Goal: Information Seeking & Learning: Learn about a topic

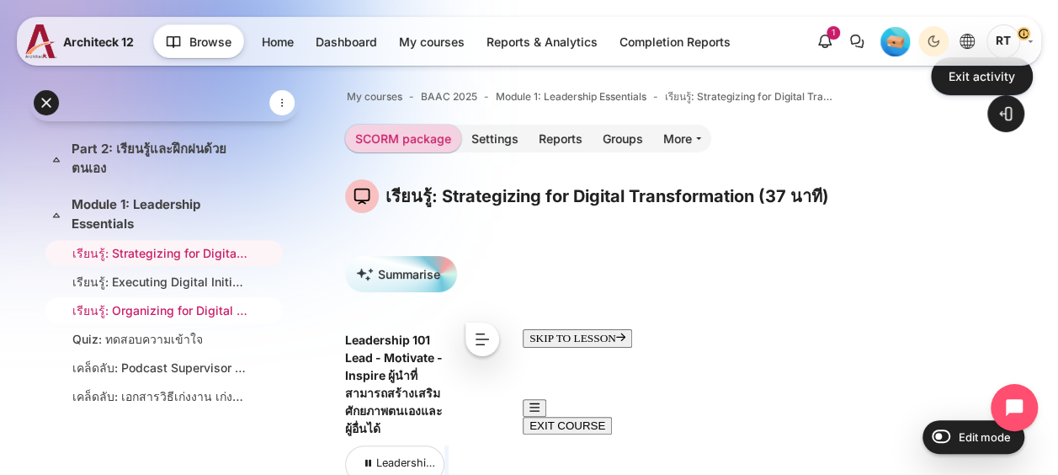
scroll to position [529, 0]
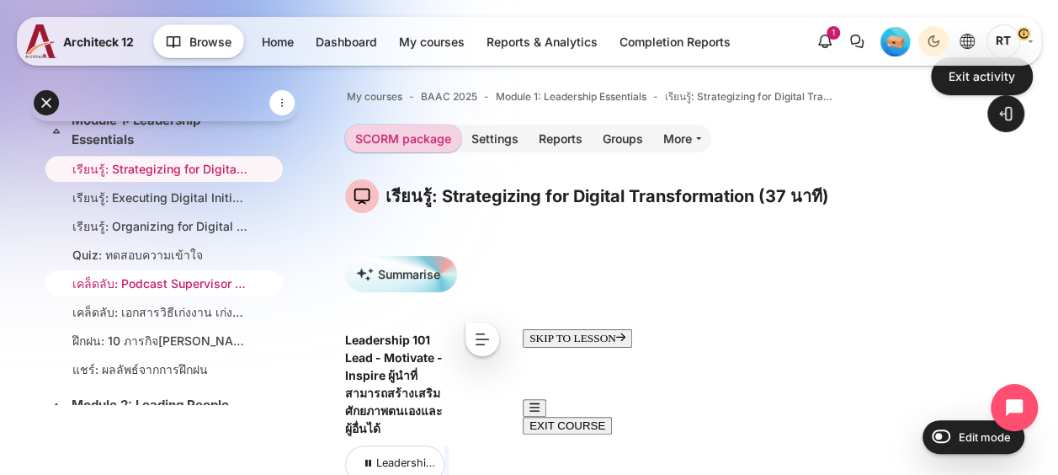
click at [195, 286] on link "เคล็ดลับ: Podcast Supervisor Hacks (147 นาที)" at bounding box center [160, 283] width 177 height 18
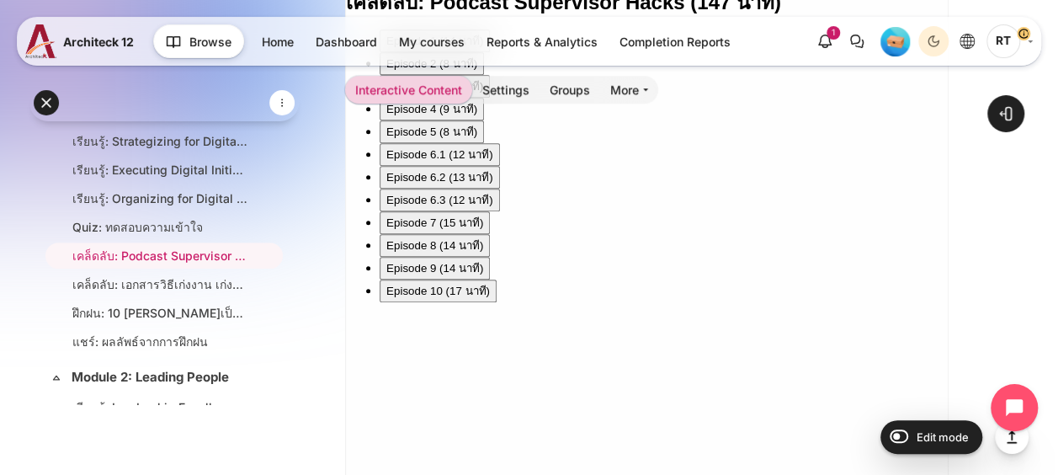
scroll to position [674, 0]
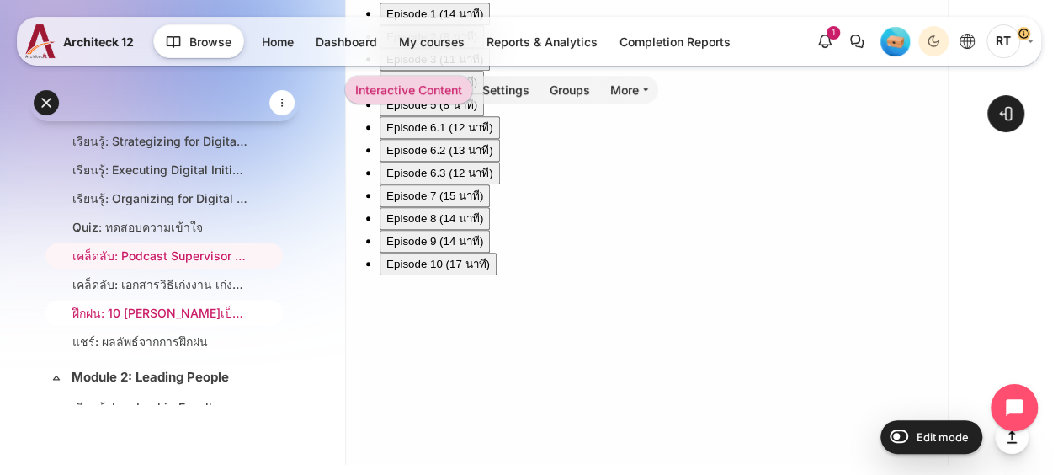
click at [195, 312] on link "ฝึกฝน: 10 [PERSON_NAME]เป็นผู้นำ" at bounding box center [160, 313] width 177 height 18
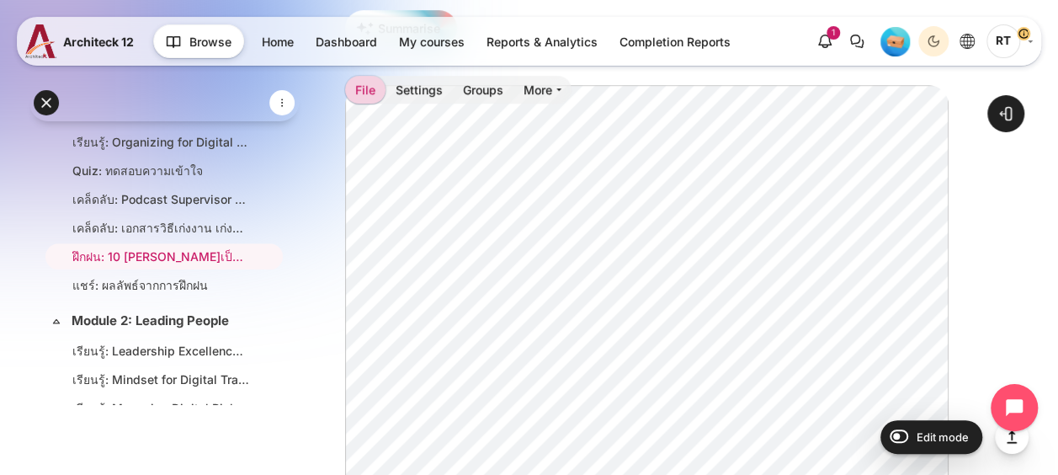
scroll to position [671, 0]
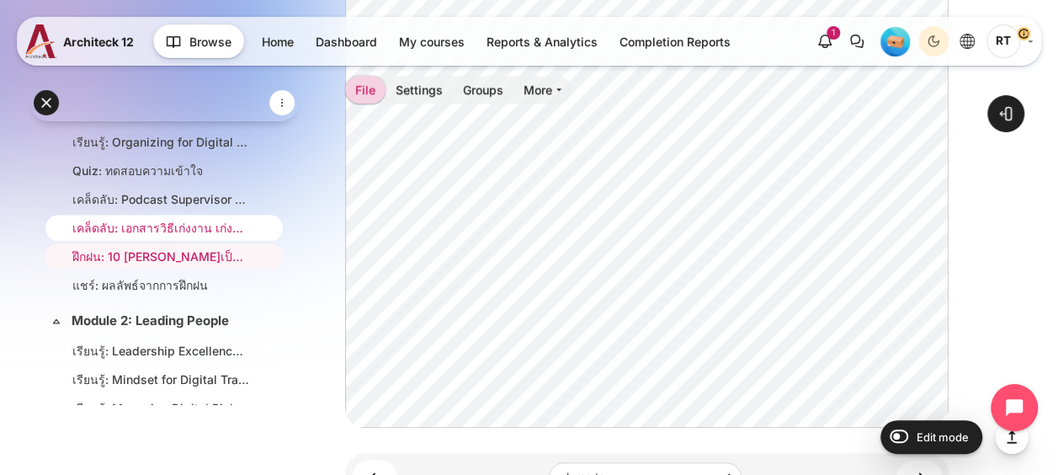
click at [180, 237] on link "เคล็ดลับ: เอกสารวิธีเก่งงาน เก่งคน และเก่งทีม" at bounding box center [160, 228] width 177 height 18
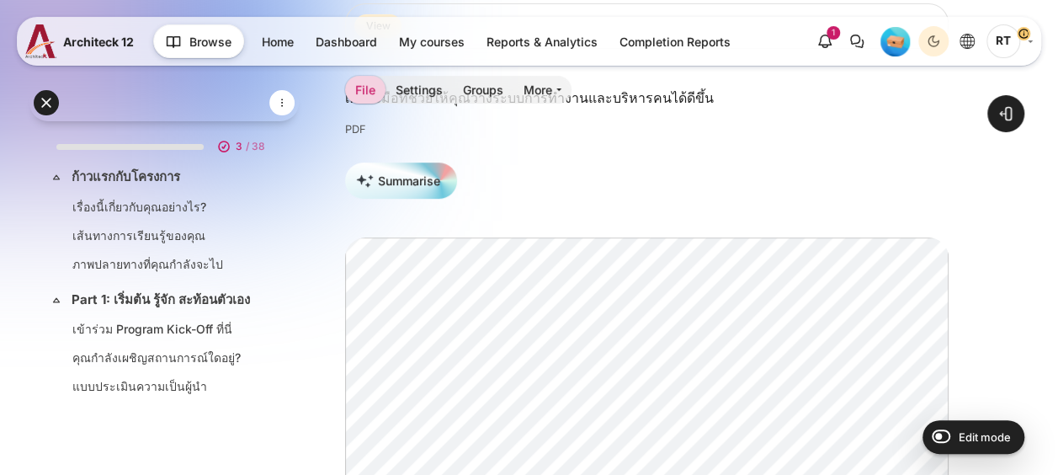
scroll to position [584, 0]
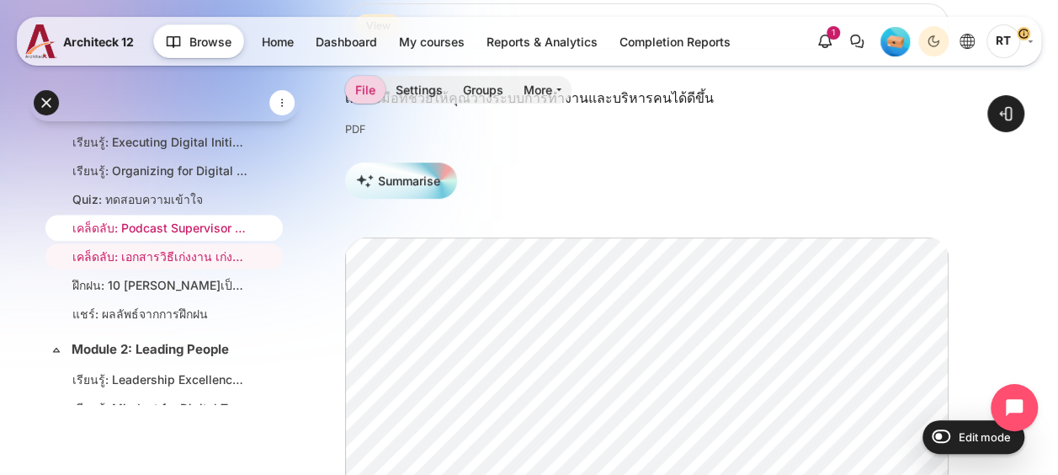
click at [183, 234] on link "เคล็ดลับ: Podcast Supervisor Hacks (147 นาที)" at bounding box center [160, 228] width 177 height 18
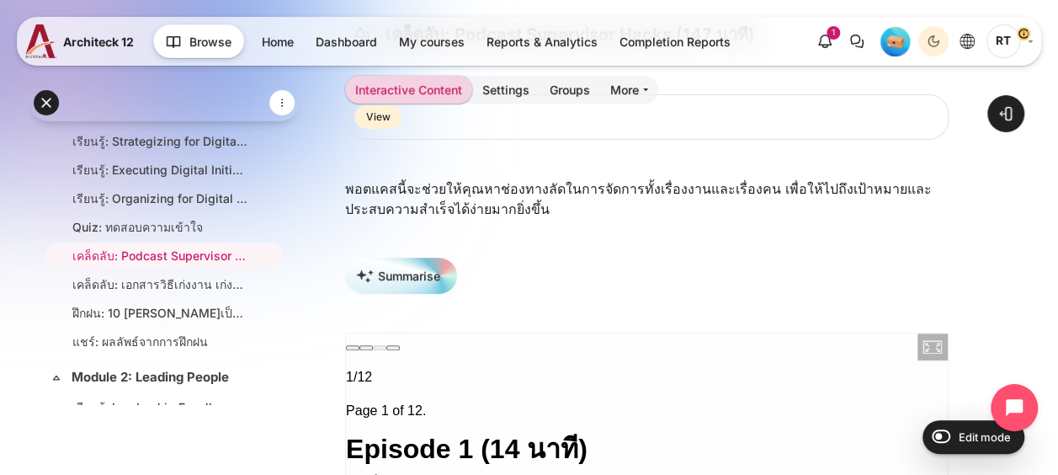
scroll to position [265, 0]
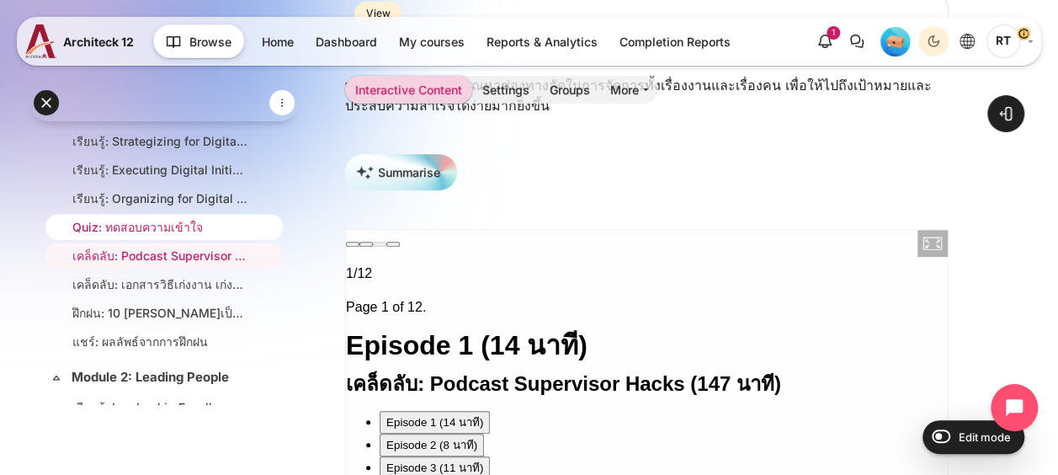
click at [168, 227] on link "Quiz: ทดสอบความเข้าใจ" at bounding box center [160, 227] width 177 height 18
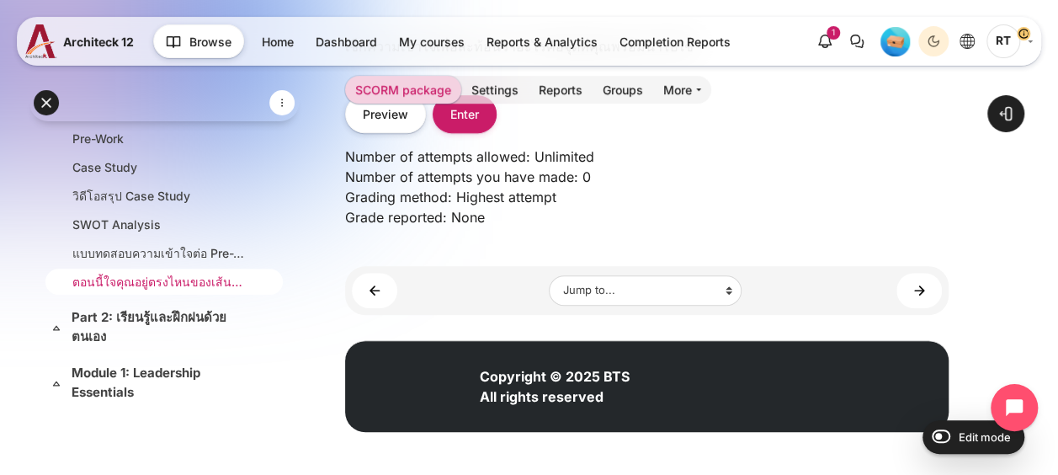
scroll to position [192, 0]
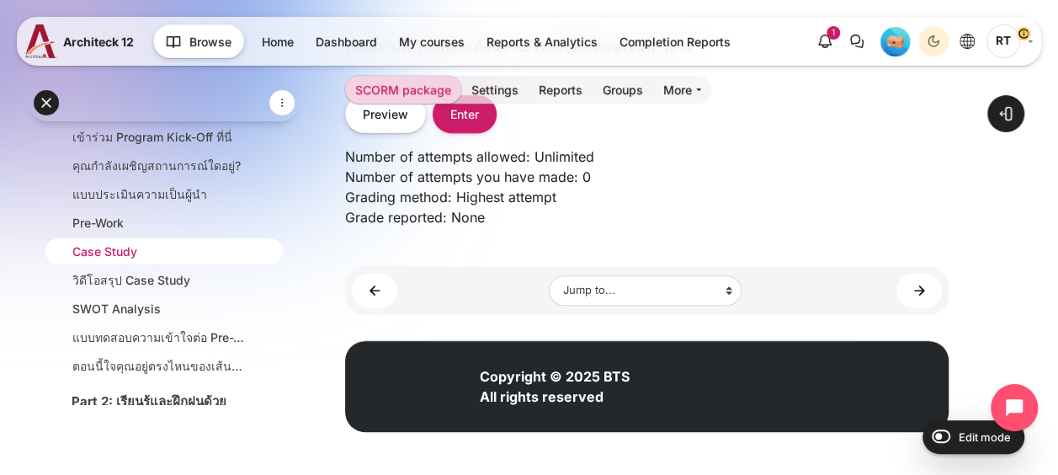
click at [168, 260] on link "Case Study" at bounding box center [160, 251] width 177 height 18
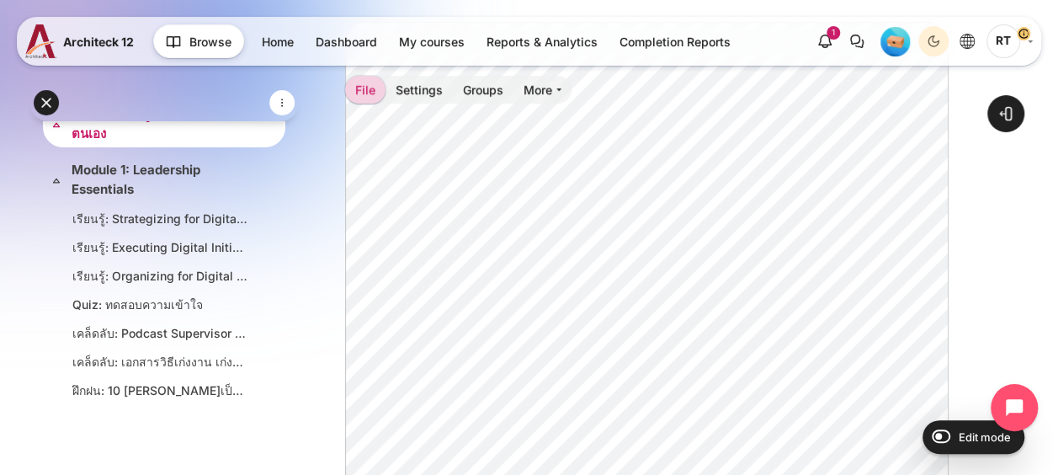
scroll to position [505, 0]
